Goal: Information Seeking & Learning: Learn about a topic

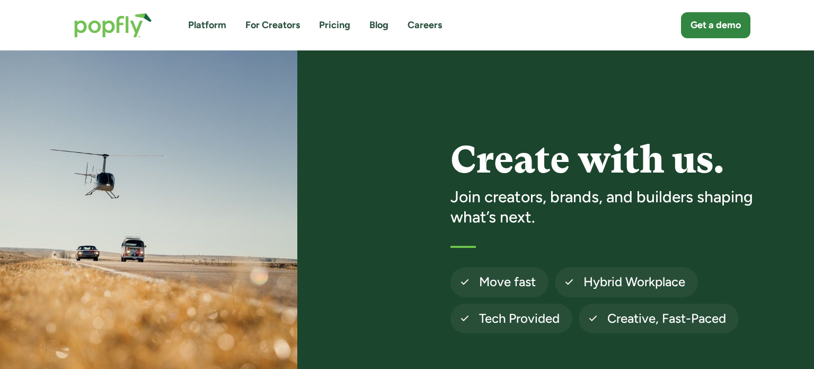
click at [441, 26] on link "Careers" at bounding box center [425, 25] width 34 height 13
click at [421, 26] on link "Careers" at bounding box center [425, 25] width 34 height 13
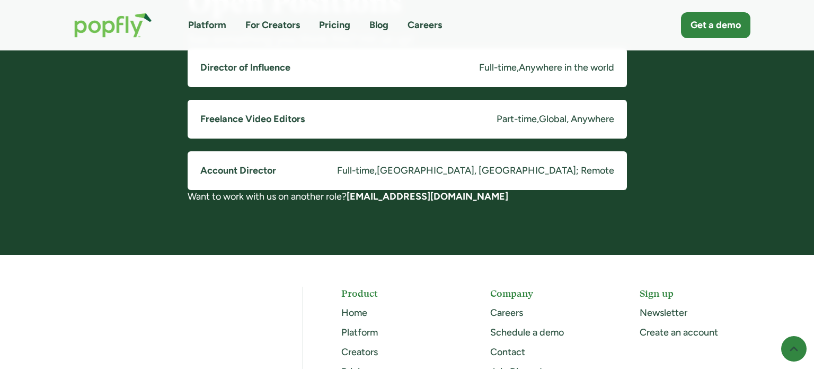
scroll to position [892, 0]
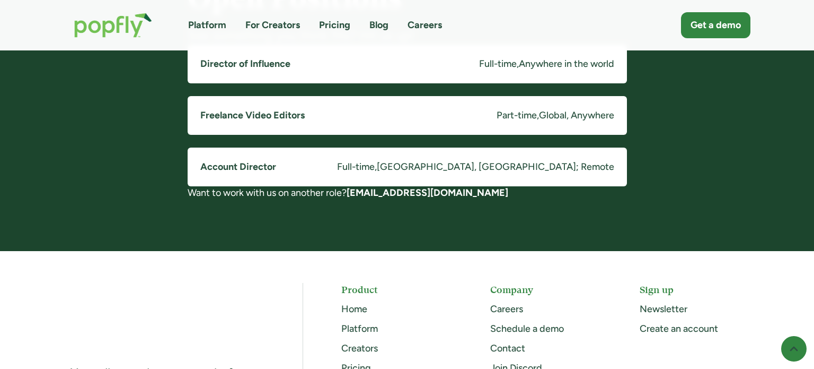
click at [506, 310] on link "Careers" at bounding box center [506, 309] width 33 height 12
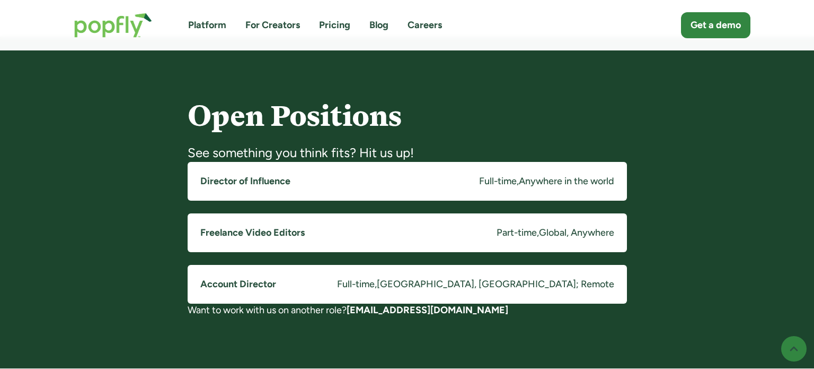
scroll to position [799, 0]
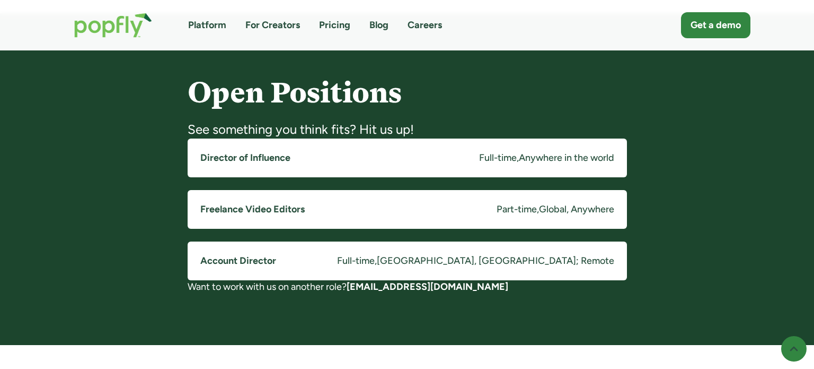
click at [266, 157] on h5 "Director of Influence" at bounding box center [245, 157] width 90 height 13
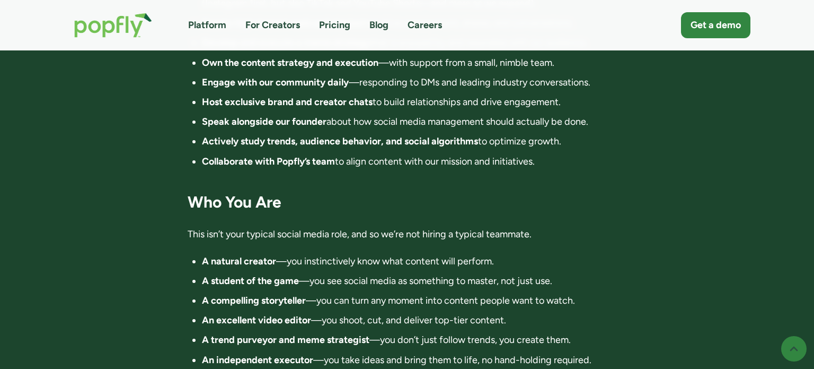
scroll to position [1067, 0]
